Goal: Find specific page/section: Find specific page/section

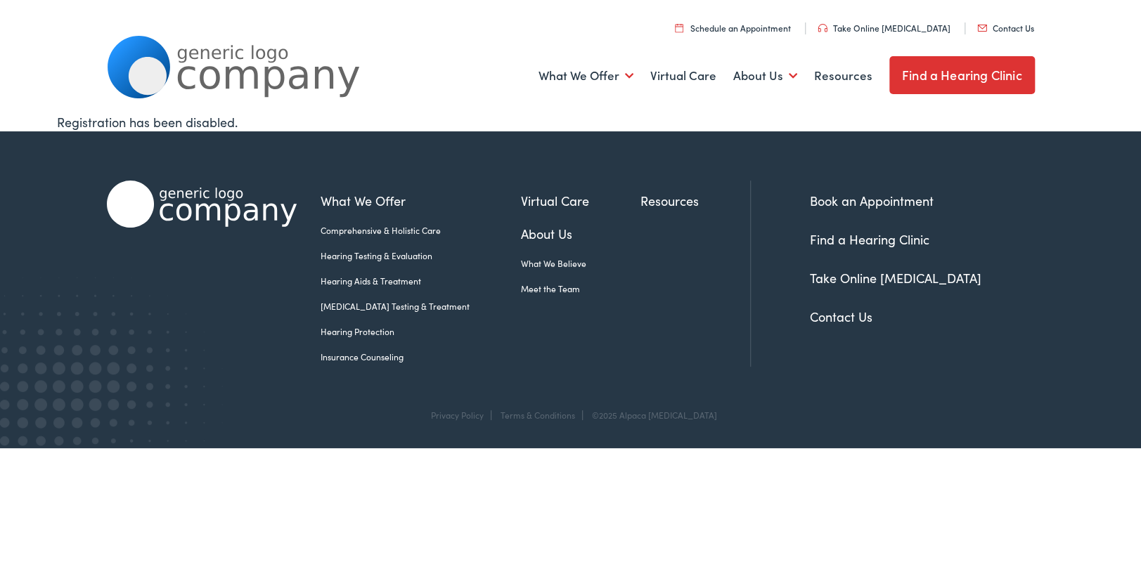
click at [839, 314] on link "Contact Us" at bounding box center [841, 317] width 63 height 18
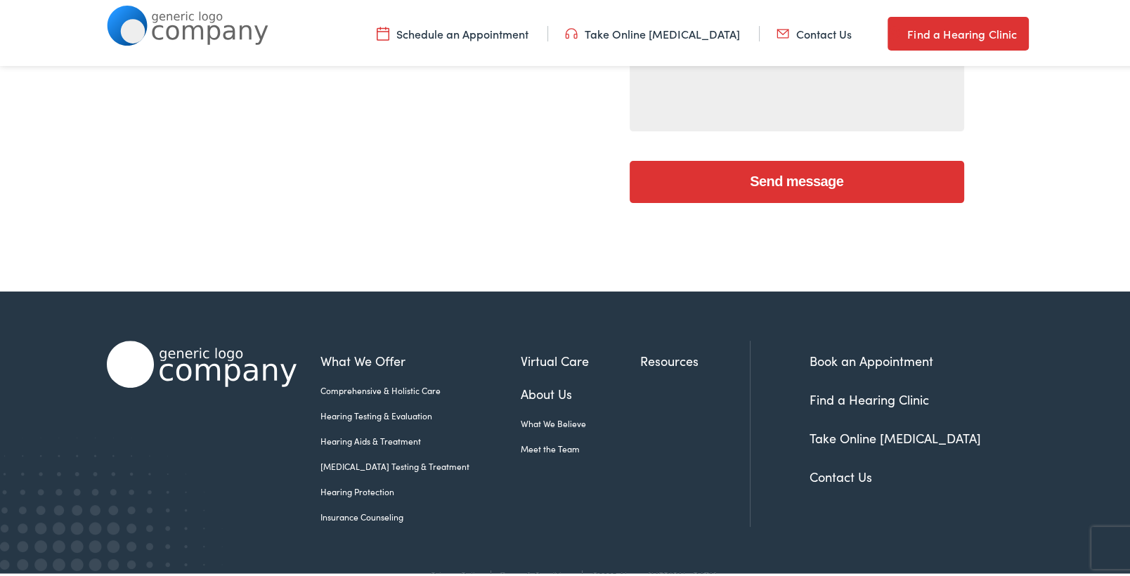
scroll to position [592, 0]
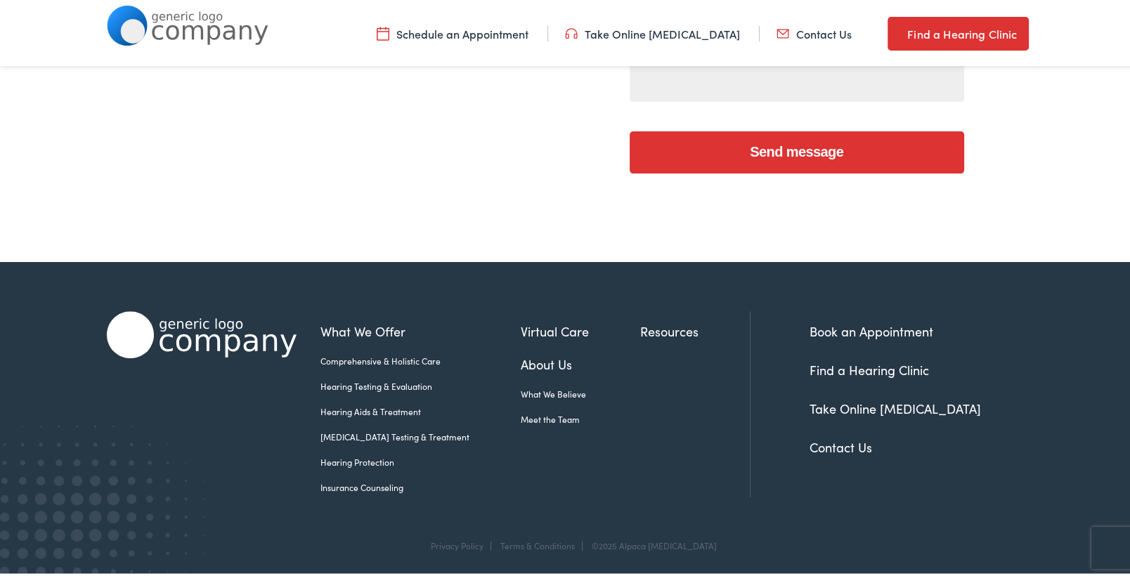
click at [846, 363] on link "Find a Hearing Clinic" at bounding box center [870, 368] width 120 height 18
